Goal: Task Accomplishment & Management: Complete application form

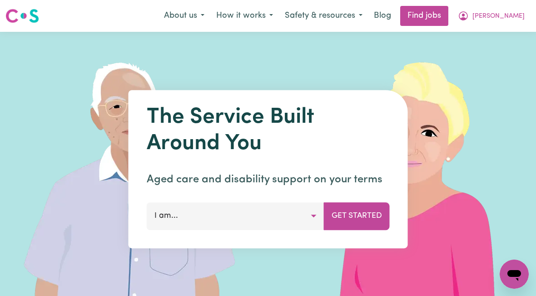
click at [504, 19] on span "[PERSON_NAME]" at bounding box center [498, 16] width 52 height 10
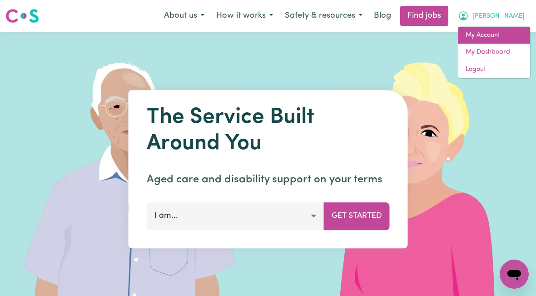
click at [491, 39] on link "My Account" at bounding box center [494, 35] width 72 height 17
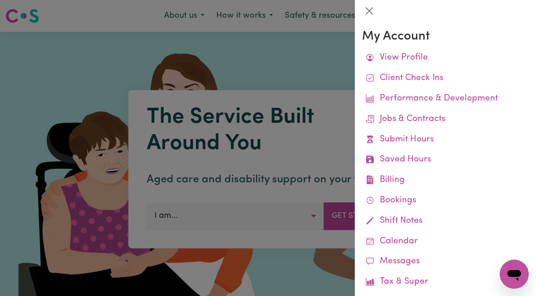
click at [420, 142] on link "Submit Hours" at bounding box center [445, 139] width 167 height 20
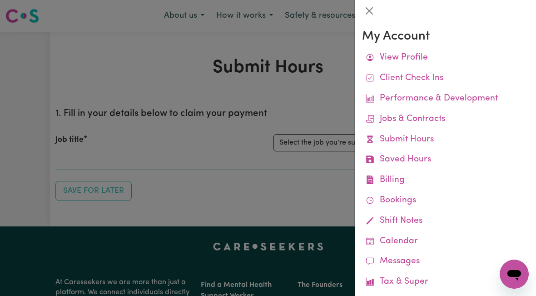
click at [428, 138] on link "Submit Hours" at bounding box center [445, 139] width 167 height 20
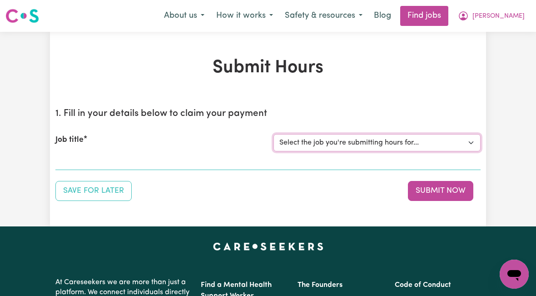
click at [378, 144] on select "Select the job you're submitting hours for... [[PERSON_NAME]] [DEMOGRAPHIC_DATA…" at bounding box center [376, 142] width 207 height 17
select select "10438"
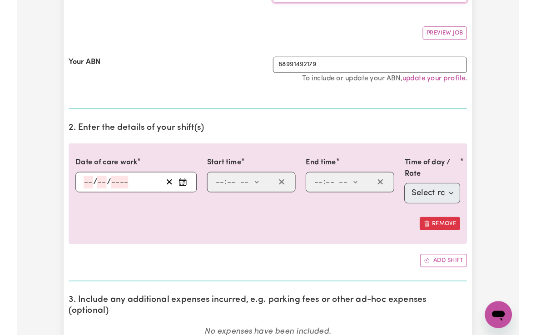
scroll to position [153, 0]
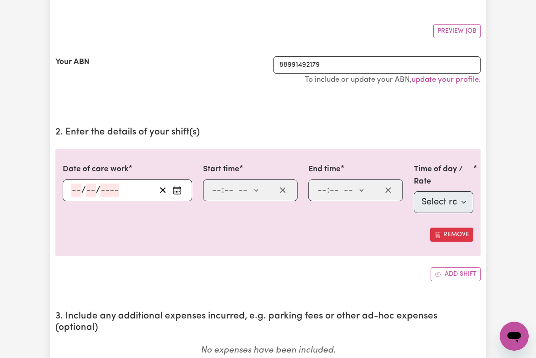
click at [66, 188] on div "/ /" at bounding box center [127, 190] width 129 height 22
click at [76, 188] on input "number" at bounding box center [76, 190] width 10 height 14
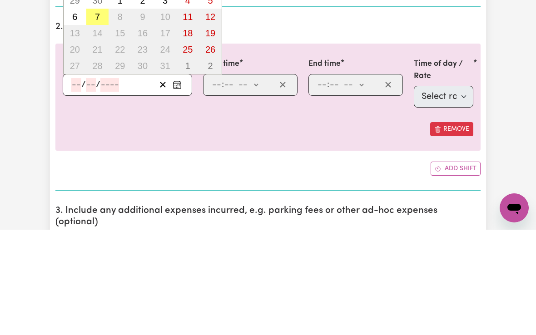
click at [94, 114] on button "7" at bounding box center [97, 122] width 23 height 16
type input "[DATE]"
type input "7"
type input "10"
type input "2025"
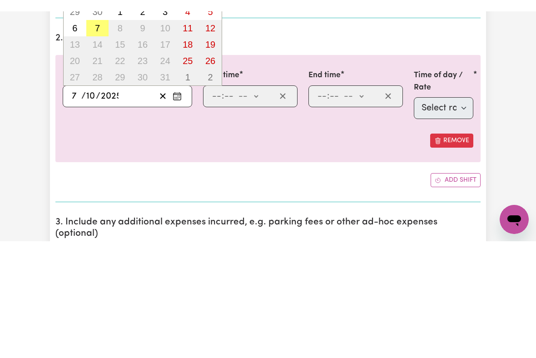
scroll to position [258, 0]
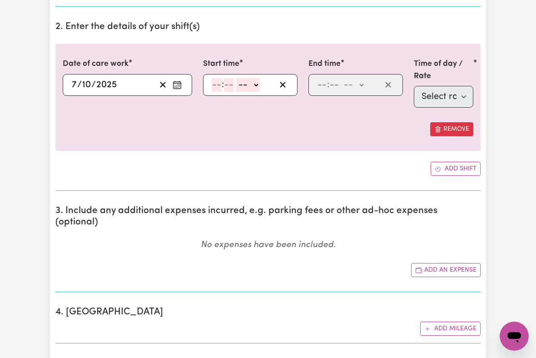
click at [219, 89] on input "number" at bounding box center [217, 85] width 10 height 14
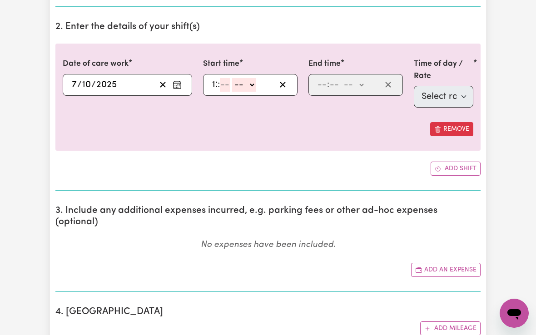
type input "12"
type input "00"
click at [256, 84] on select "-- am pm" at bounding box center [250, 85] width 24 height 14
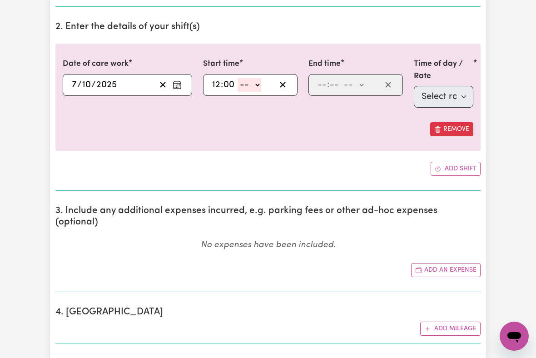
select select "pm"
type input "12:00"
type input "0"
click at [321, 83] on input "number" at bounding box center [322, 85] width 10 height 14
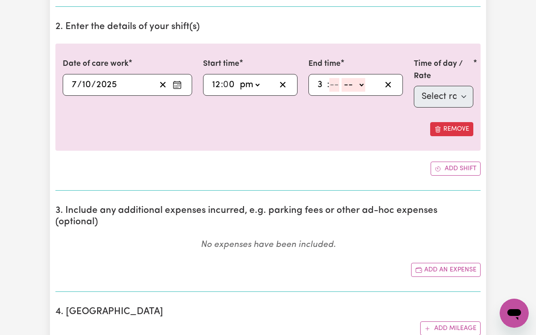
type input "3"
type input "00"
click at [359, 83] on select "-- am pm" at bounding box center [352, 85] width 24 height 14
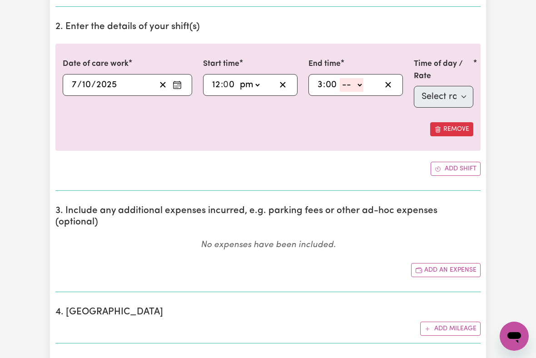
select select "pm"
type input "15:00"
type input "0"
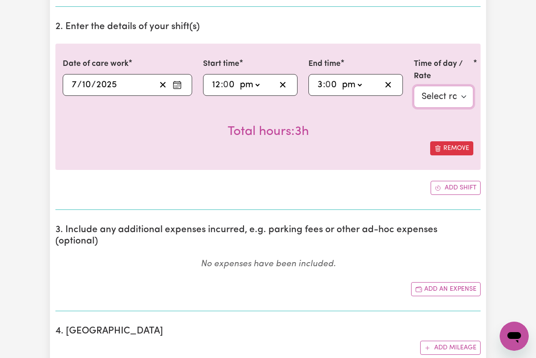
click at [442, 97] on select "Select rate $51.36 - Weekday Daytime - Assistance with Self Care Activities - S…" at bounding box center [443, 97] width 59 height 22
click at [450, 98] on select "Select rate $51.36 - Weekday Daytime - Assistance with Self Care Activities - S…" at bounding box center [443, 97] width 59 height 22
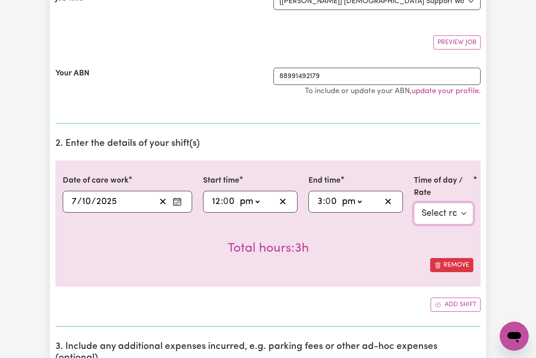
scroll to position [141, 0]
click at [441, 213] on select "Select rate $51.36 - Weekday Daytime - Assistance with Self Care Activities - S…" at bounding box center [443, 214] width 59 height 22
click at [446, 214] on select "Select rate $51.36 - Weekday Daytime - Assistance with Self Care Activities - S…" at bounding box center [443, 214] width 59 height 22
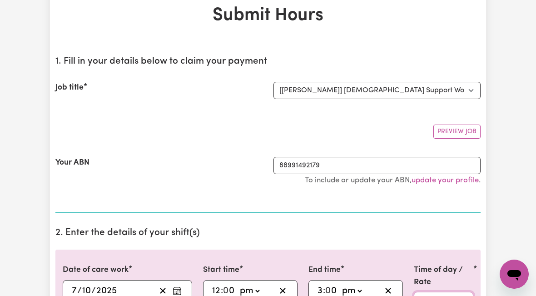
scroll to position [0, 0]
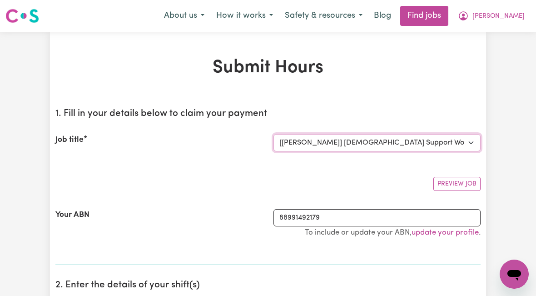
click at [430, 143] on select "Select the job you're submitting hours for... [[PERSON_NAME]] [DEMOGRAPHIC_DATA…" at bounding box center [376, 142] width 207 height 17
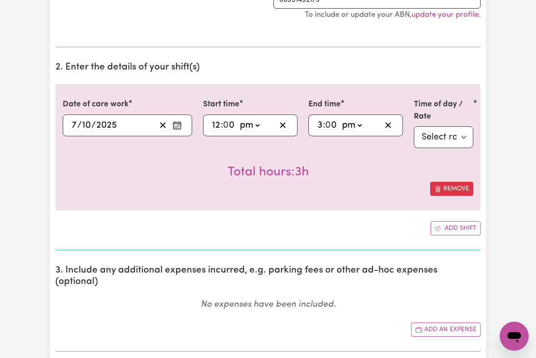
scroll to position [224, 0]
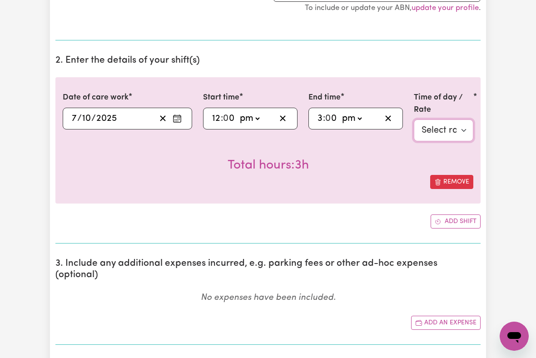
click at [446, 130] on select "Select rate $51.36 - Weekday Daytime - Assistance with Self Care Activities - S…" at bounding box center [443, 130] width 59 height 22
select select "63213"
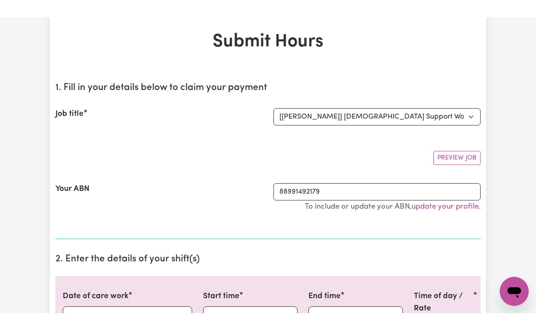
scroll to position [0, 0]
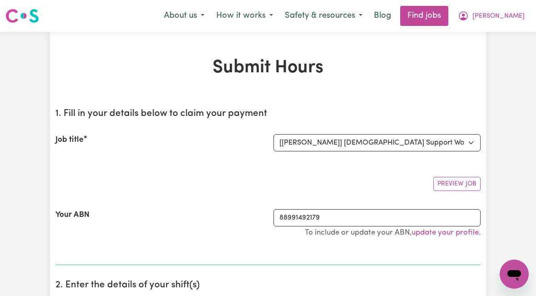
click at [509, 21] on span "[PERSON_NAME]" at bounding box center [498, 16] width 52 height 10
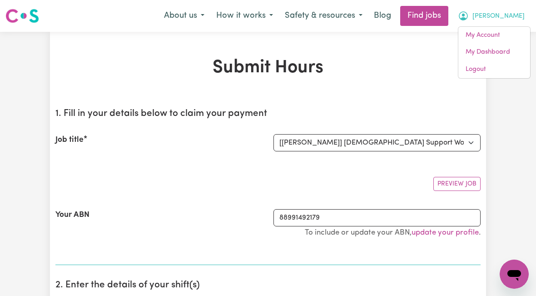
click at [230, 172] on div "Preview Job" at bounding box center [267, 179] width 425 height 21
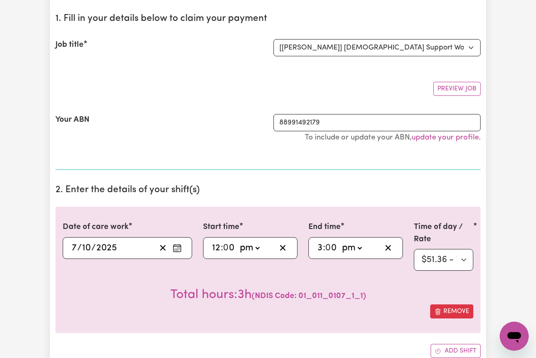
scroll to position [109, 0]
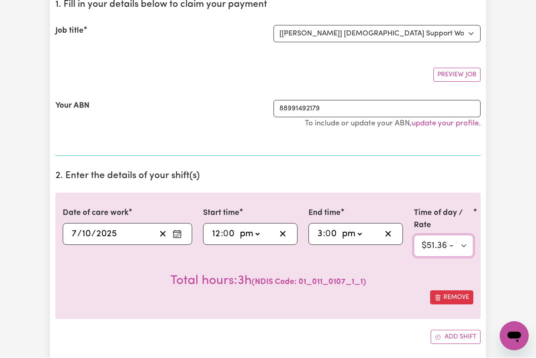
click at [457, 244] on select "Select rate $51.36 - Weekday Daytime - Assistance with Self Care Activities - S…" at bounding box center [443, 246] width 59 height 22
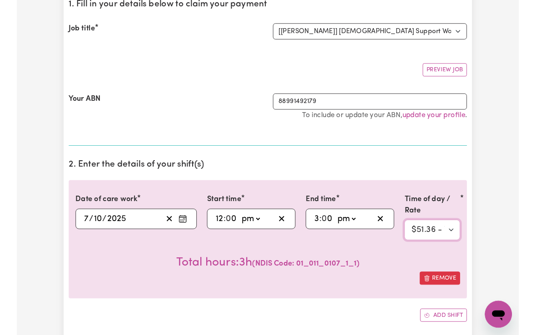
scroll to position [109, 0]
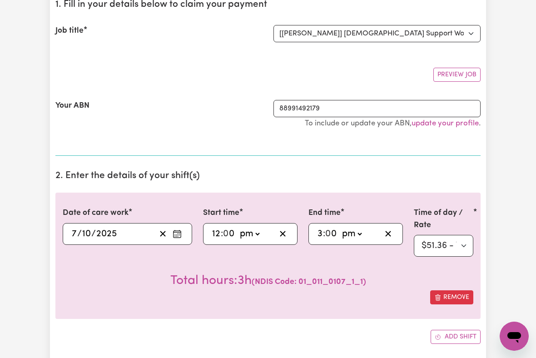
click at [245, 233] on select "am pm" at bounding box center [250, 234] width 24 height 14
click at [322, 230] on input "3" at bounding box center [320, 234] width 6 height 14
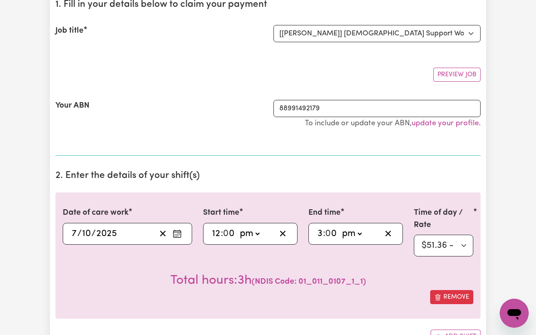
scroll to position [109, 52]
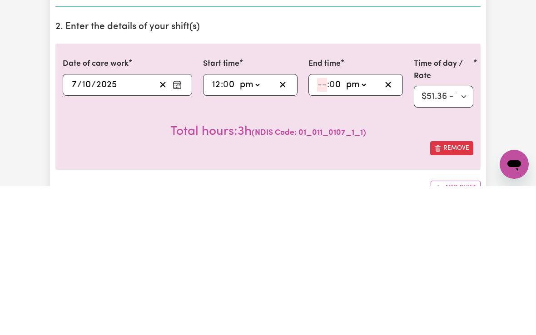
type input "16:00"
type input "4"
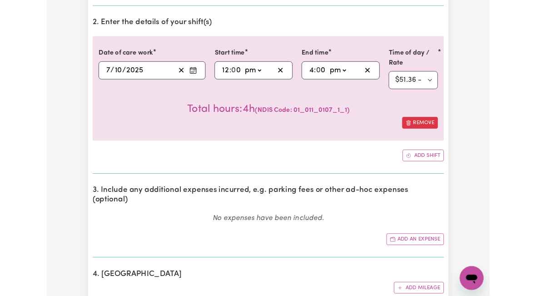
scroll to position [278, 0]
